Goal: Information Seeking & Learning: Check status

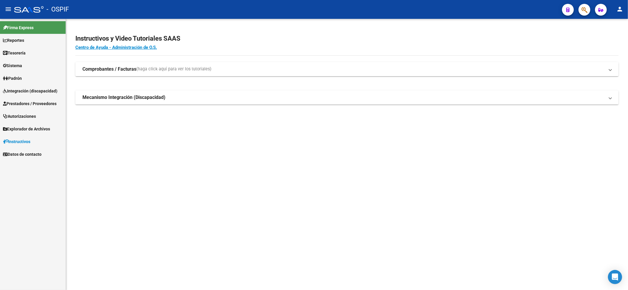
click at [32, 106] on span "Prestadores / Proveedores" at bounding box center [30, 103] width 54 height 6
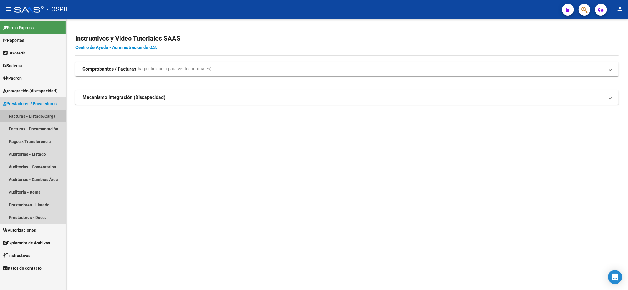
click at [35, 113] on link "Facturas - Listado/Carga" at bounding box center [33, 116] width 66 height 13
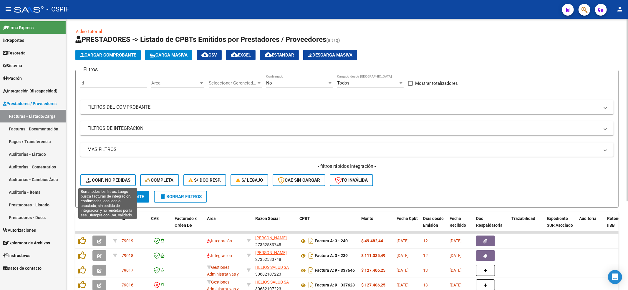
click at [123, 178] on span "Conf. no pedidas" at bounding box center [108, 180] width 45 height 5
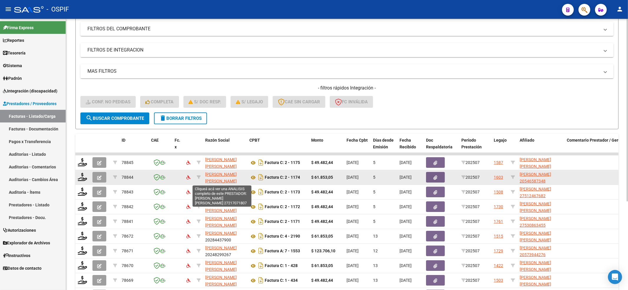
scroll to position [7, 0]
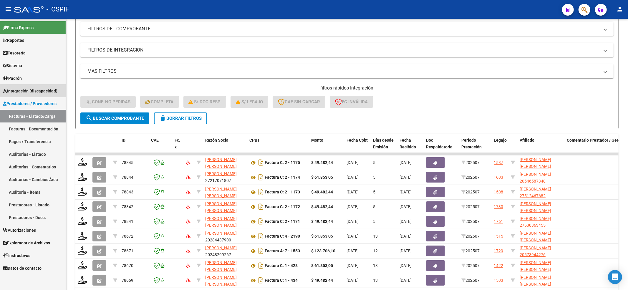
click at [43, 92] on span "Integración (discapacidad)" at bounding box center [30, 91] width 54 height 6
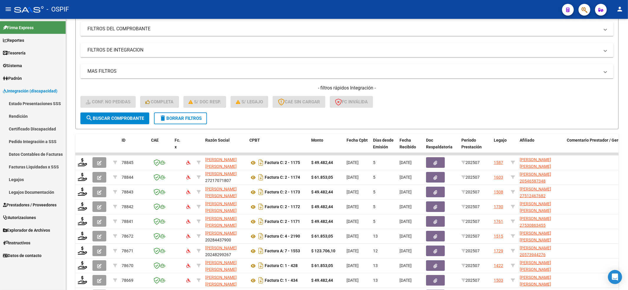
click at [43, 92] on span "Integración (discapacidad)" at bounding box center [30, 91] width 54 height 6
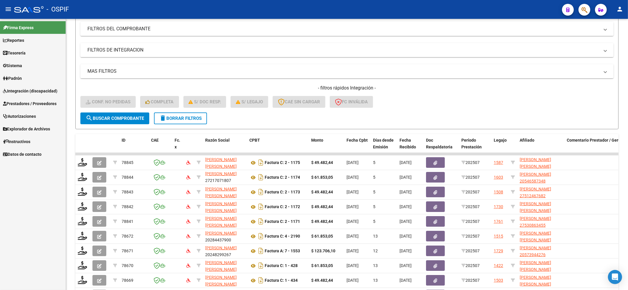
click at [11, 104] on span "Prestadores / Proveedores" at bounding box center [30, 103] width 54 height 6
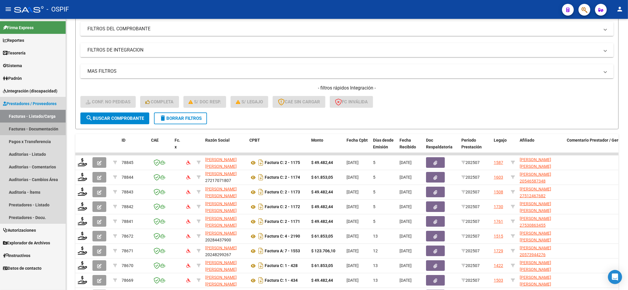
click at [33, 128] on link "Facturas - Documentación" at bounding box center [33, 128] width 66 height 13
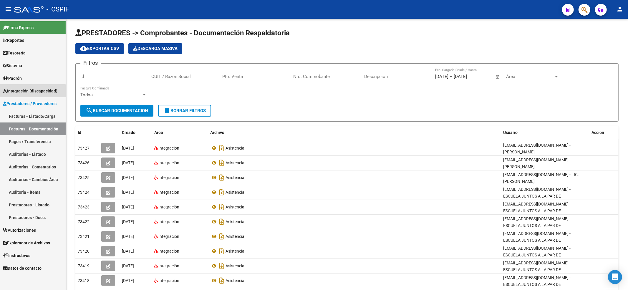
click at [30, 91] on span "Integración (discapacidad)" at bounding box center [30, 91] width 54 height 6
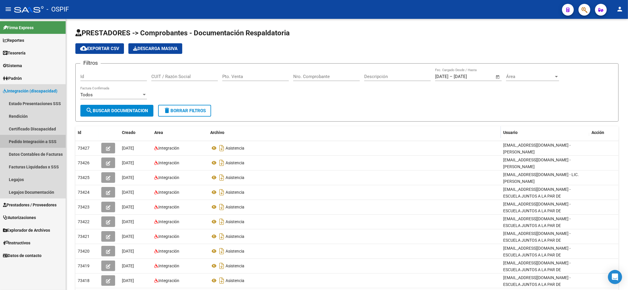
click at [30, 144] on link "Pedido Integración a SSS" at bounding box center [33, 141] width 66 height 13
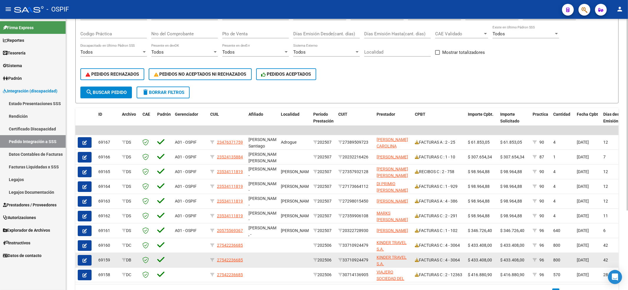
scroll to position [112, 0]
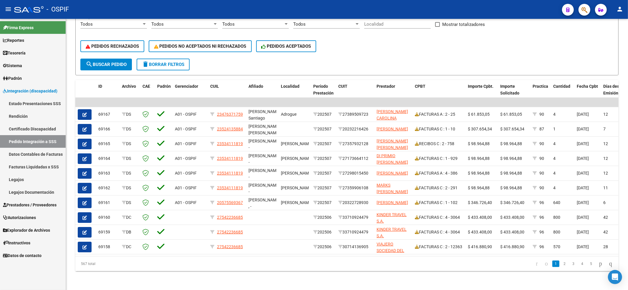
click at [45, 207] on span "Prestadores / Proveedores" at bounding box center [30, 205] width 54 height 6
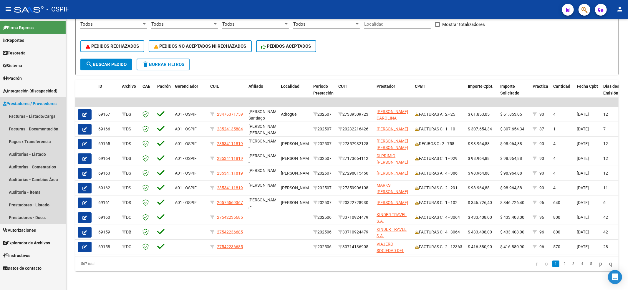
click at [45, 103] on span "Prestadores / Proveedores" at bounding box center [30, 103] width 54 height 6
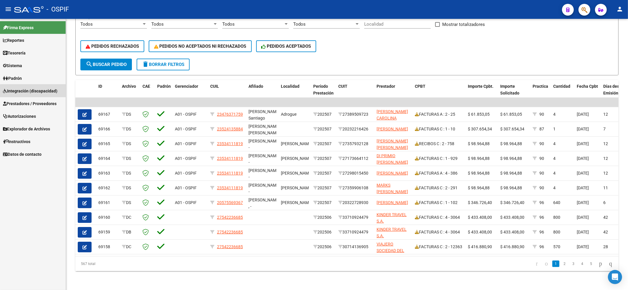
click at [44, 91] on span "Integración (discapacidad)" at bounding box center [30, 91] width 54 height 6
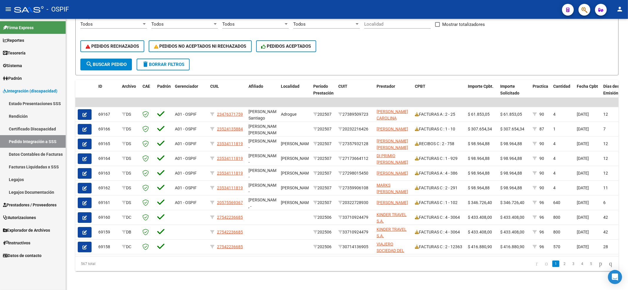
click at [35, 167] on link "Facturas Liquidadas x SSS" at bounding box center [33, 166] width 66 height 13
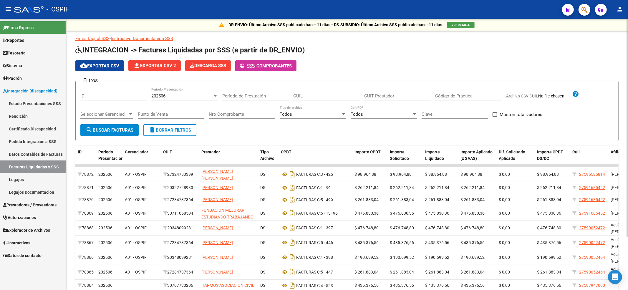
click at [377, 91] on div "CUIT Prestador" at bounding box center [397, 94] width 67 height 13
click at [385, 95] on input "CUIT Prestador" at bounding box center [397, 95] width 67 height 5
paste input "30-71413690-5"
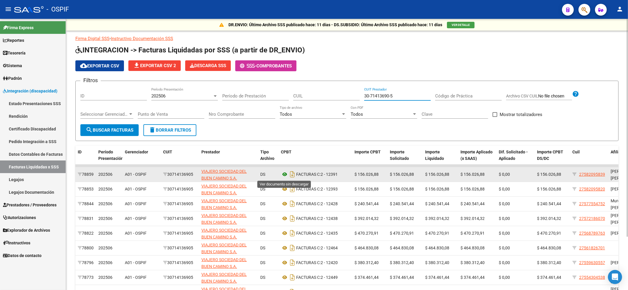
type input "30-71413690-5"
click at [286, 173] on icon at bounding box center [285, 174] width 8 height 7
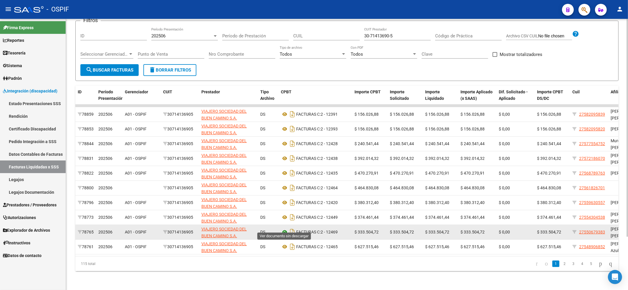
click at [284, 228] on icon at bounding box center [285, 231] width 8 height 7
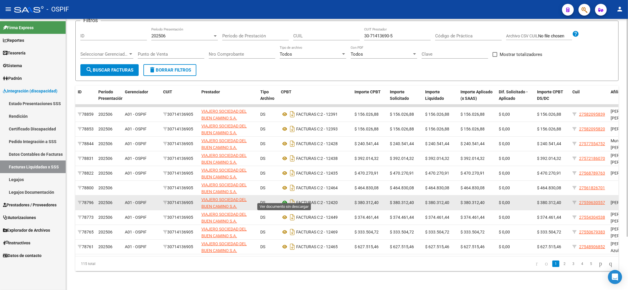
click at [285, 199] on icon at bounding box center [285, 202] width 8 height 7
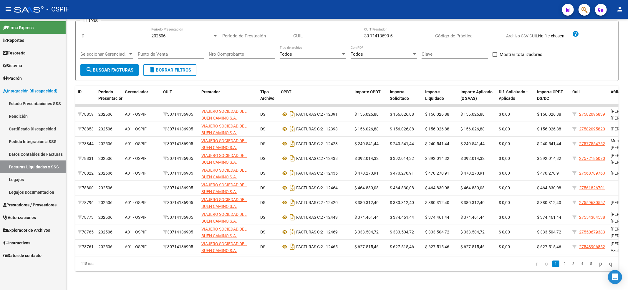
click at [30, 203] on span "Prestadores / Proveedores" at bounding box center [30, 205] width 54 height 6
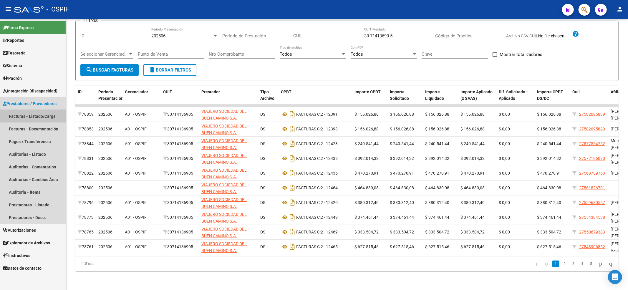
click at [36, 117] on link "Facturas - Listado/Carga" at bounding box center [33, 116] width 66 height 13
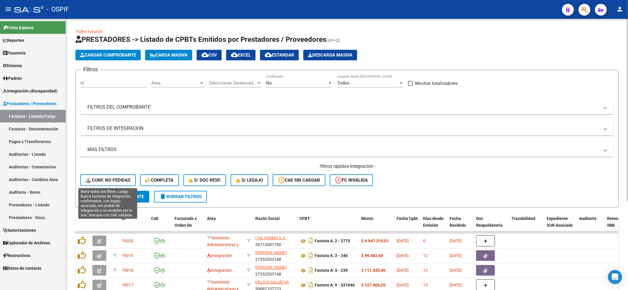
click at [103, 178] on span "Conf. no pedidas" at bounding box center [108, 180] width 45 height 5
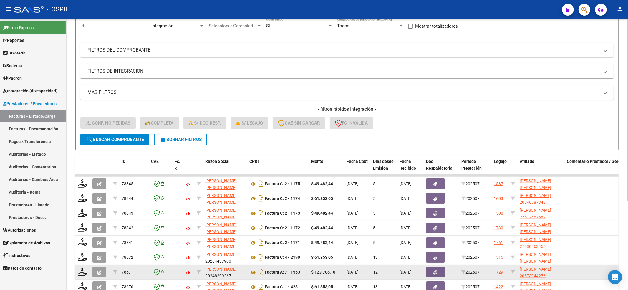
scroll to position [118, 0]
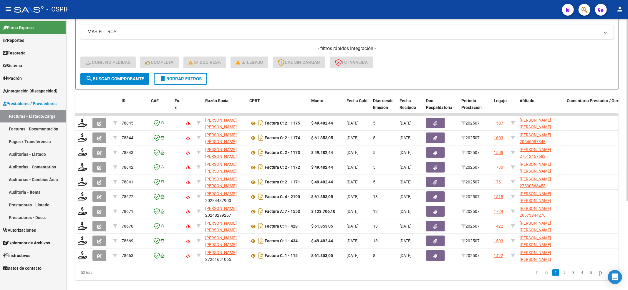
click at [124, 77] on span "search Buscar Comprobante" at bounding box center [115, 78] width 58 height 5
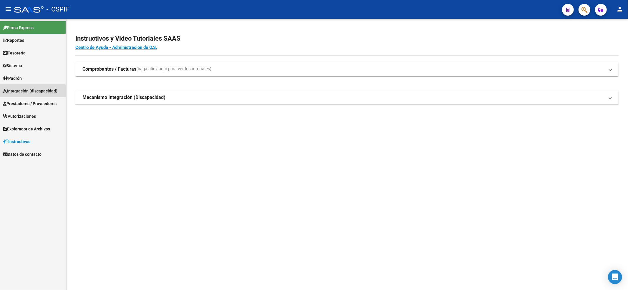
click at [29, 94] on link "Integración (discapacidad)" at bounding box center [33, 90] width 66 height 13
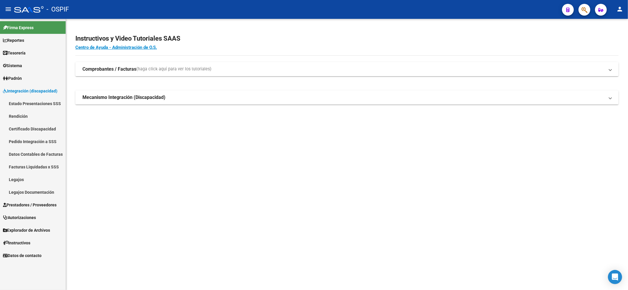
click at [40, 176] on link "Legajos" at bounding box center [33, 179] width 66 height 13
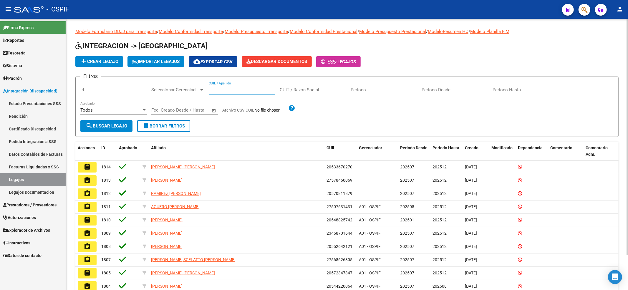
click at [241, 92] on input "CUIL / Apellido" at bounding box center [242, 89] width 67 height 5
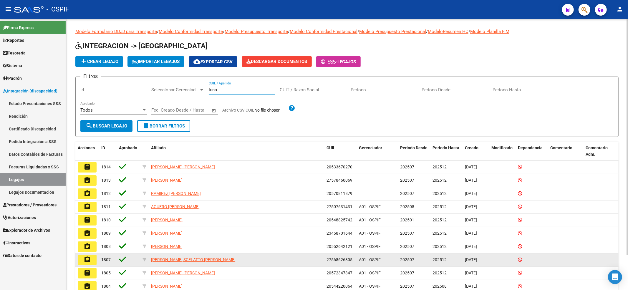
type input "luna"
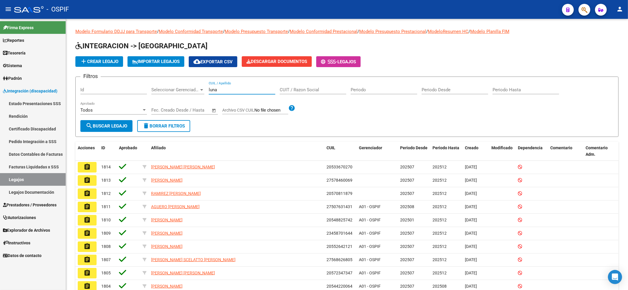
click at [93, 260] on button "assignment" at bounding box center [87, 260] width 19 height 11
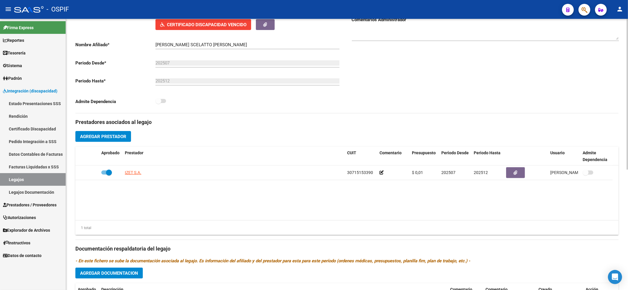
scroll to position [118, 0]
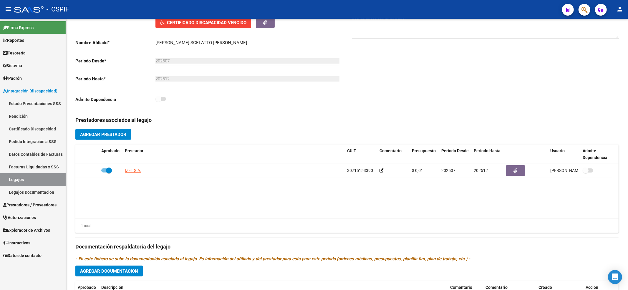
click at [25, 178] on link "Legajos" at bounding box center [33, 179] width 66 height 13
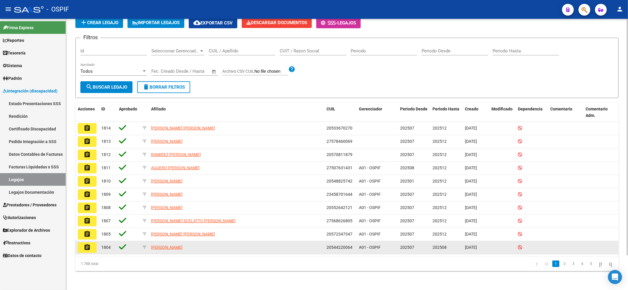
scroll to position [39, 0]
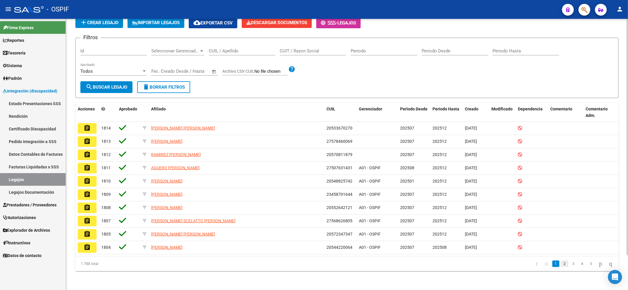
click at [561, 264] on link "2" at bounding box center [564, 264] width 7 height 6
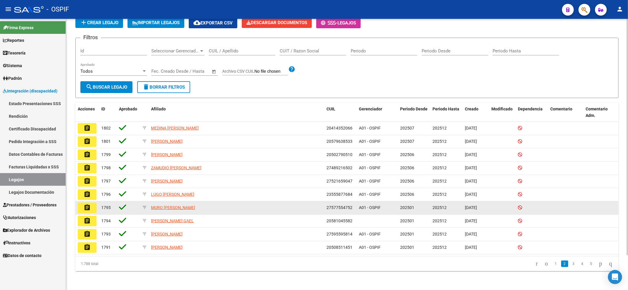
click at [83, 210] on button "assignment" at bounding box center [87, 208] width 19 height 11
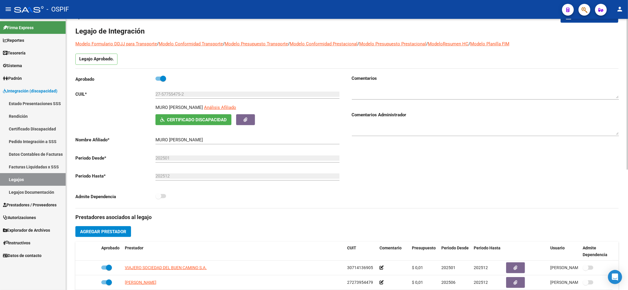
scroll to position [39, 0]
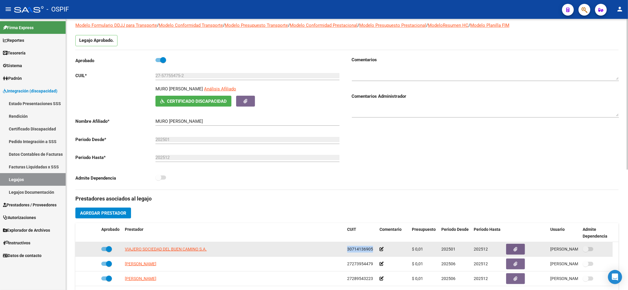
drag, startPoint x: 337, startPoint y: 251, endPoint x: 375, endPoint y: 251, distance: 37.7
click at [375, 251] on div "VIAJERO SOCIEDAD DEL BUEN CAMINO S.A. 30714136905 $ 0,01 202501 202512 [PERSON_…" at bounding box center [343, 249] width 537 height 15
copy div "30714136905"
